Goal: Find contact information: Find contact information

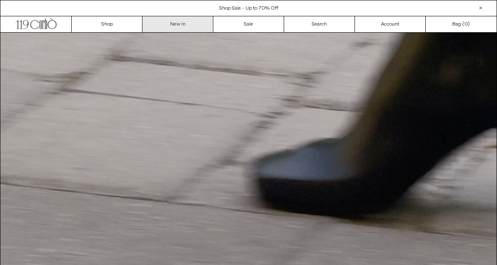
click at [196, 24] on link "New In" at bounding box center [177, 24] width 71 height 16
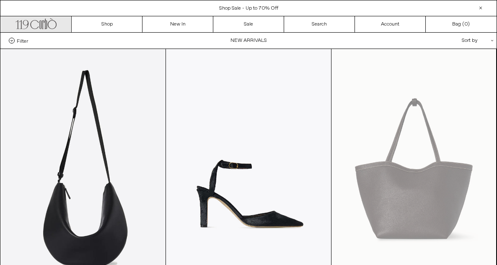
click at [55, 24] on icon ".cls-1, .cls-2 { fill: #231f20; stroke: #231f20; stroke-miterlimit: 10; stroke-…" at bounding box center [35, 23] width 41 height 12
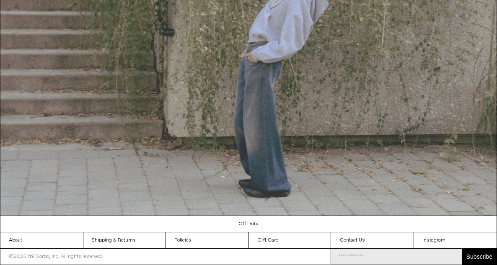
scroll to position [752, 0]
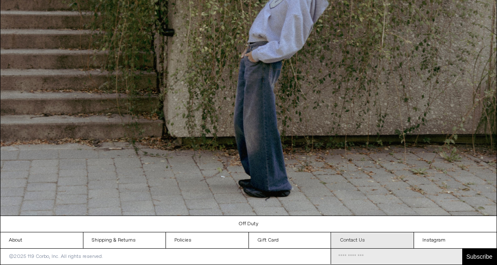
click at [356, 242] on link "Contact Us" at bounding box center [372, 240] width 82 height 16
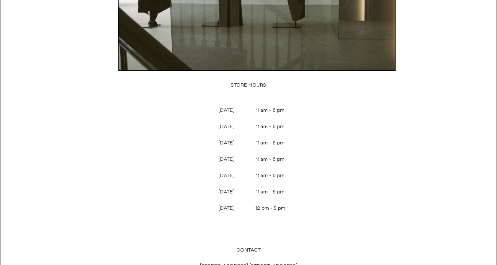
scroll to position [246, 0]
